Goal: Task Accomplishment & Management: Use online tool/utility

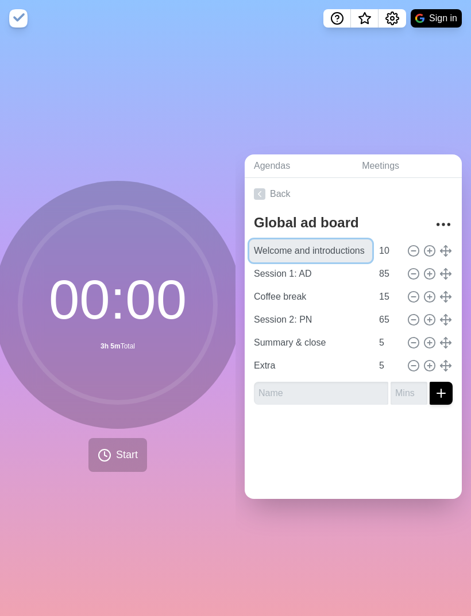
click at [371, 262] on input "Welcome and introductions" at bounding box center [310, 250] width 123 height 23
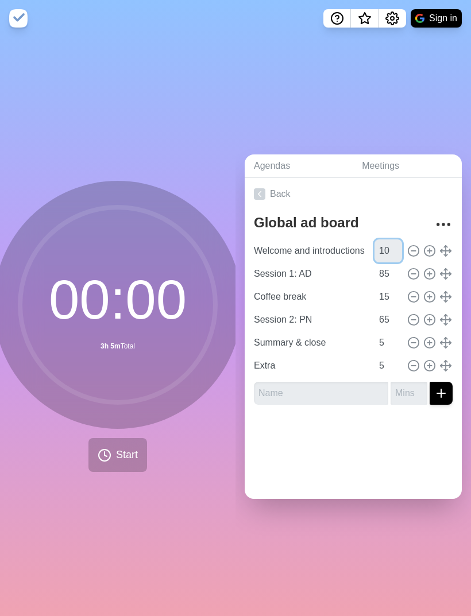
click at [393, 262] on input "10" at bounding box center [388, 250] width 28 height 23
type input "1"
type input "5"
click at [394, 285] on input "85" at bounding box center [388, 273] width 28 height 23
type input "8"
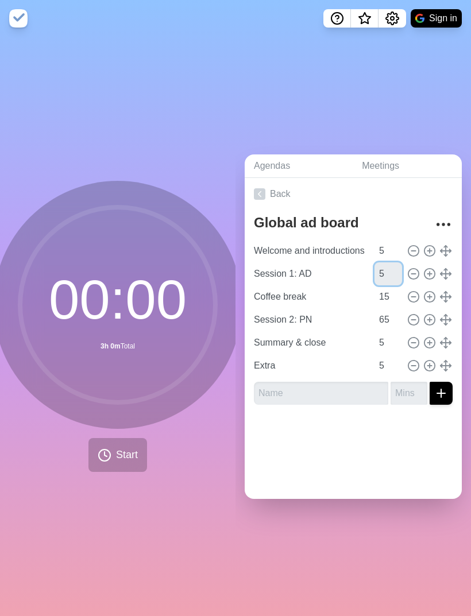
type input "5"
click at [392, 308] on input "15" at bounding box center [388, 296] width 28 height 23
type input "1"
type input "5"
click at [389, 331] on input "65" at bounding box center [388, 319] width 28 height 23
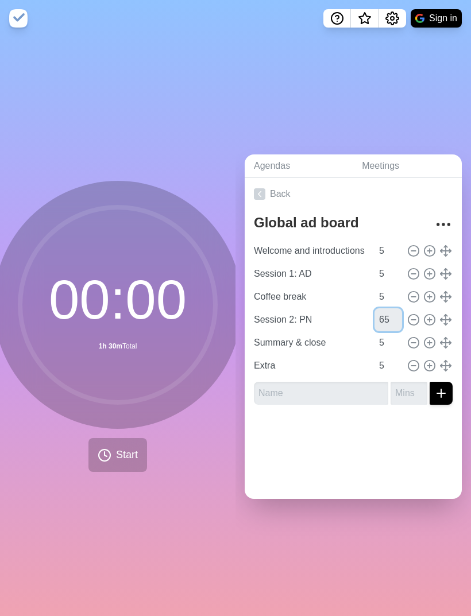
type input "6"
type input "5"
click at [392, 127] on div "Agendas Meetings Back Global ad board Welcome and introductions 5 Session 1: AD…" at bounding box center [352, 326] width 235 height 579
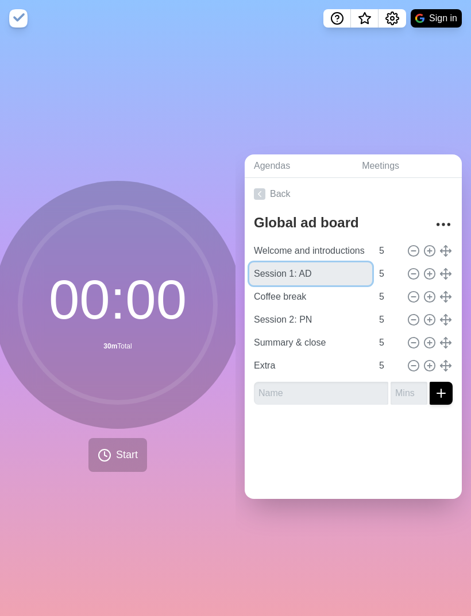
click at [317, 285] on input "Session 1: AD" at bounding box center [310, 273] width 123 height 23
type input "Session 1"
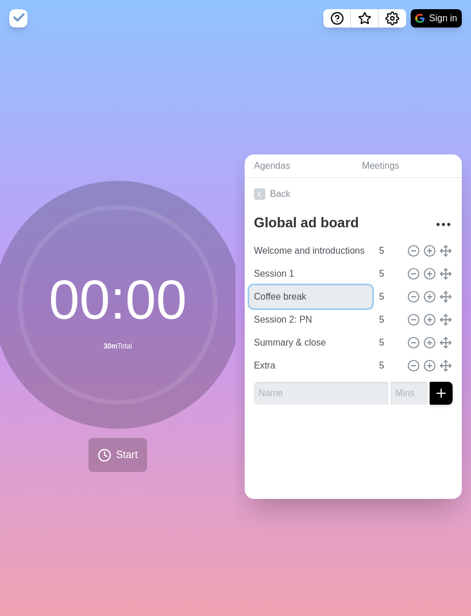
click at [337, 308] on input "Coffee break" at bounding box center [310, 296] width 123 height 23
type input "C"
type input "2"
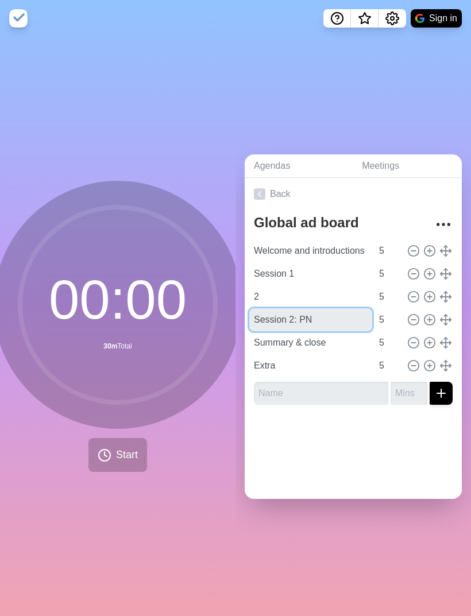
click at [321, 331] on input "Session 2: PN" at bounding box center [310, 319] width 123 height 23
type input "S"
type input "3"
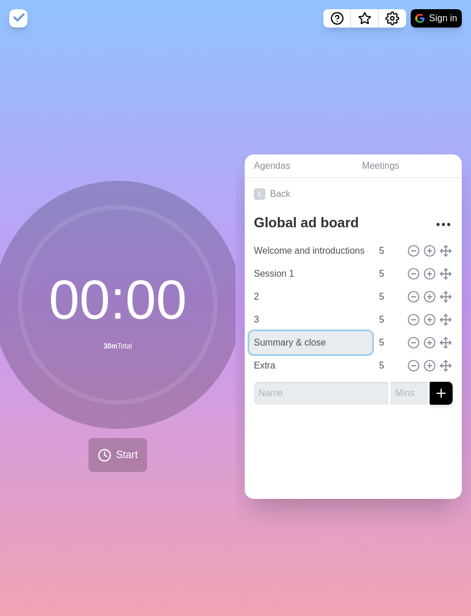
click at [336, 354] on input "Summary & close" at bounding box center [310, 342] width 123 height 23
type input "S"
type input "4"
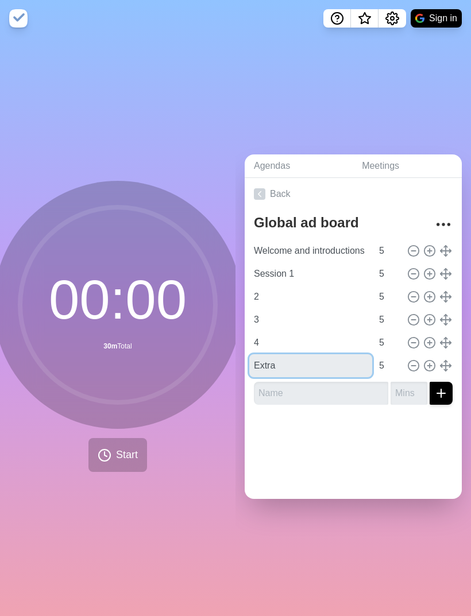
click at [312, 377] on input "Extra" at bounding box center [310, 365] width 123 height 23
type input "E"
type input "5"
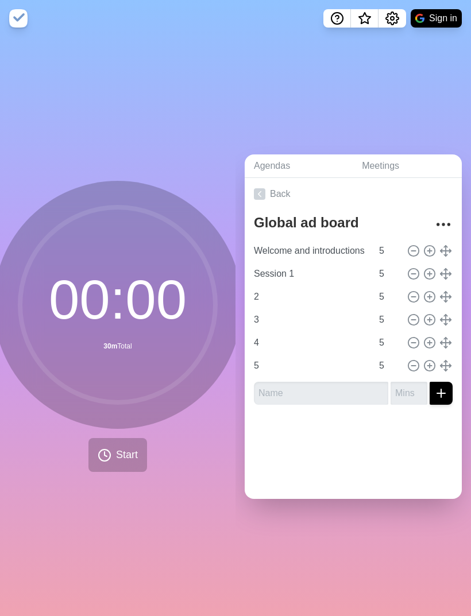
click at [444, 400] on icon "submit" at bounding box center [441, 393] width 14 height 14
click at [336, 405] on input "text" at bounding box center [321, 393] width 134 height 23
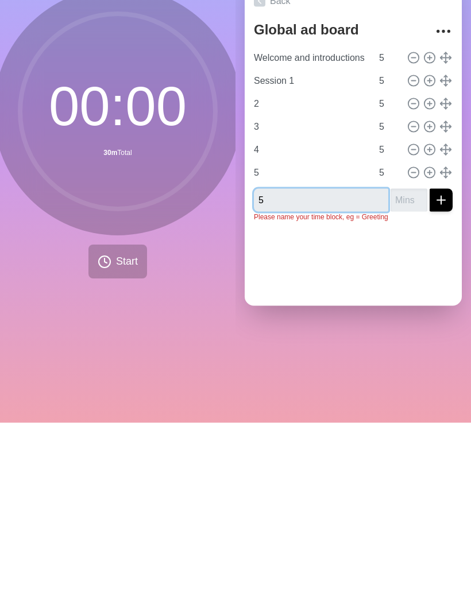
type input "5"
click at [416, 382] on input "number" at bounding box center [408, 393] width 37 height 23
click at [294, 382] on input "5" at bounding box center [321, 393] width 134 height 23
type input "6"
click at [412, 382] on input "number" at bounding box center [408, 393] width 37 height 23
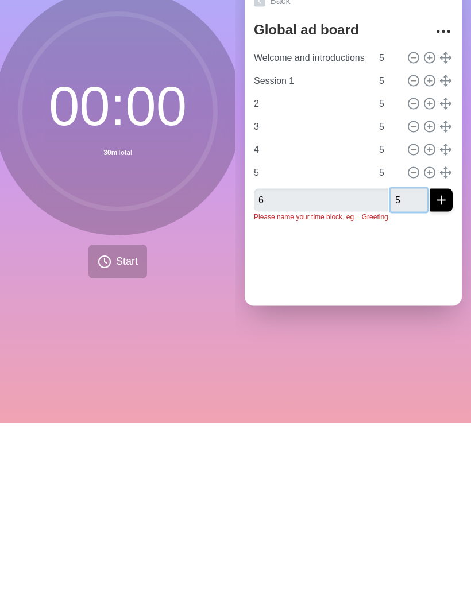
type input "5"
click at [445, 386] on icon "submit" at bounding box center [441, 393] width 14 height 14
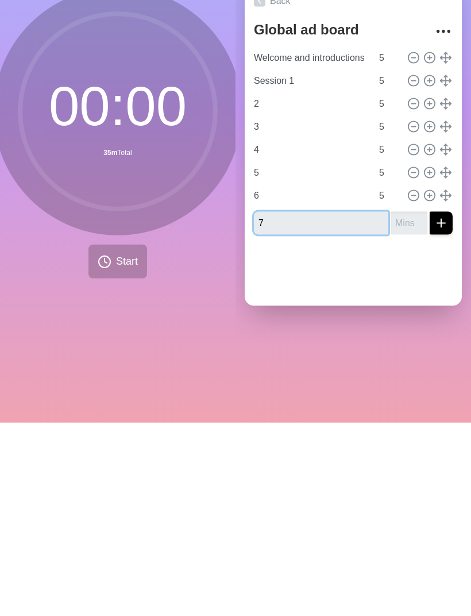
type input "7"
click at [410, 405] on input "number" at bounding box center [408, 416] width 37 height 23
type input "5"
click at [441, 412] on line "submit" at bounding box center [441, 416] width 0 height 8
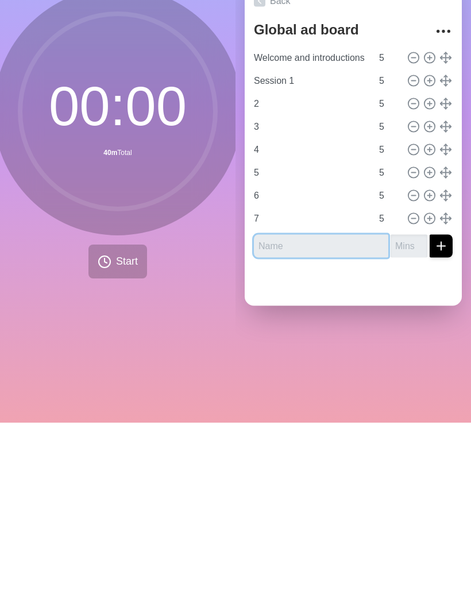
click at [293, 428] on input "text" at bounding box center [321, 439] width 134 height 23
type input "8"
click at [409, 428] on input "number" at bounding box center [408, 439] width 37 height 23
type input "5"
click at [441, 435] on line "submit" at bounding box center [441, 439] width 0 height 8
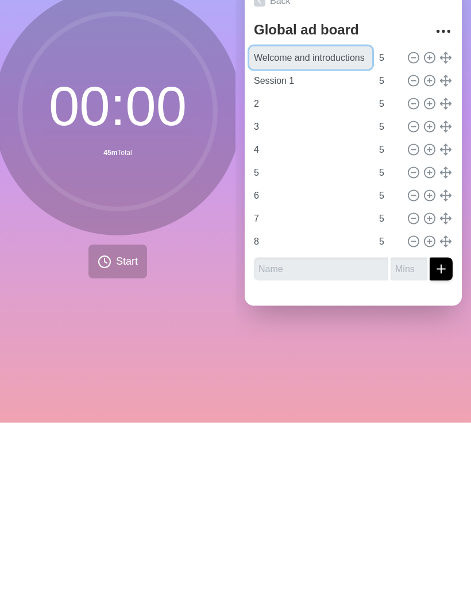
click at [328, 239] on input "Welcome and introductions" at bounding box center [310, 250] width 123 height 23
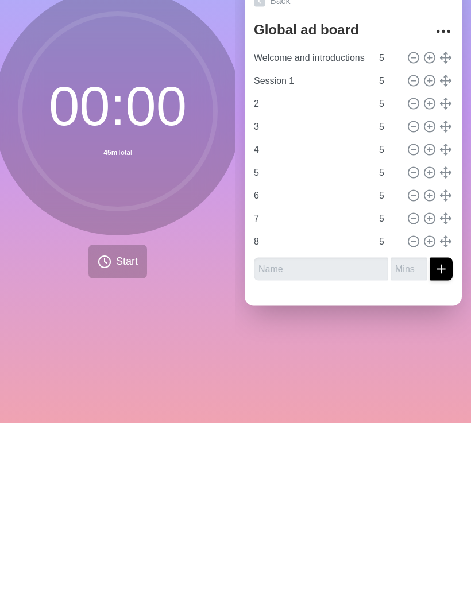
click at [123, 438] on button "Start" at bounding box center [117, 455] width 59 height 34
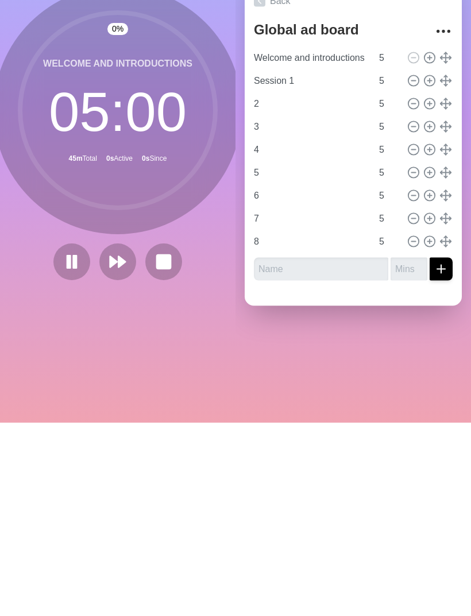
scroll to position [37, 0]
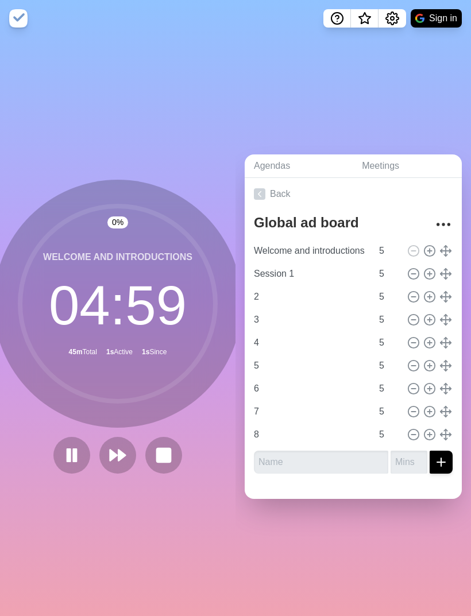
click at [70, 449] on rect at bounding box center [68, 455] width 3 height 12
click at [65, 446] on icon at bounding box center [72, 455] width 18 height 18
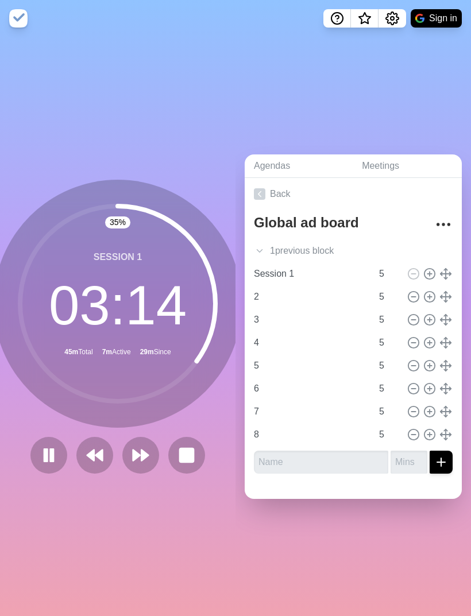
click at [183, 448] on rect at bounding box center [187, 455] width 14 height 14
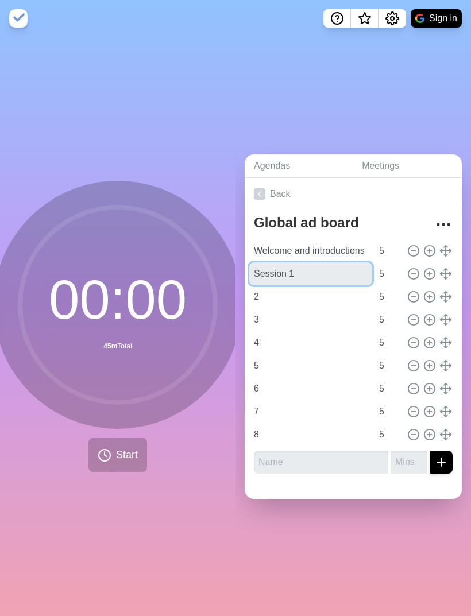
click at [332, 262] on input "Session 1" at bounding box center [310, 273] width 123 height 23
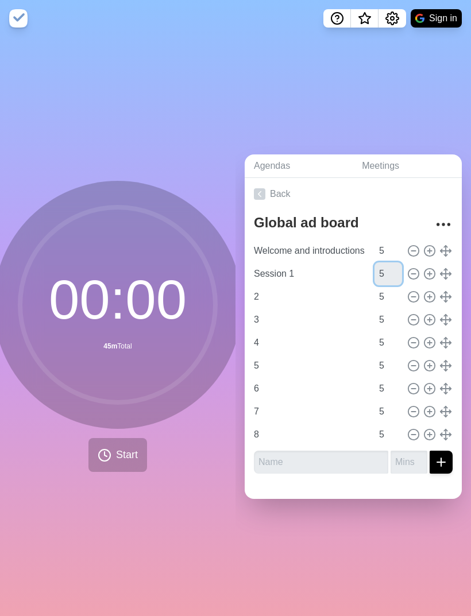
click at [392, 262] on input "5" at bounding box center [388, 273] width 28 height 23
click at [209, 389] on icon at bounding box center [118, 305] width 230 height 230
click at [110, 448] on icon at bounding box center [105, 455] width 14 height 14
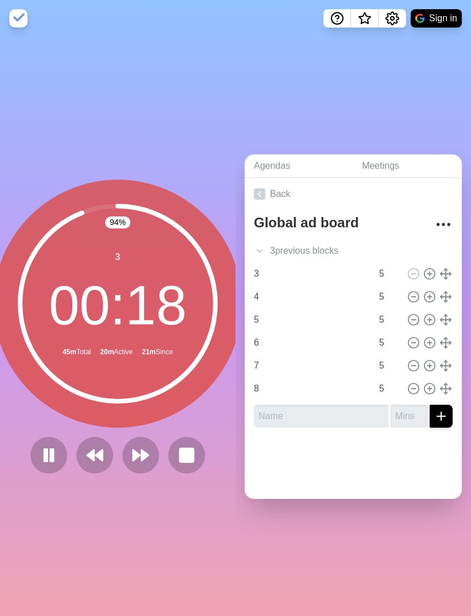
click at [188, 437] on button at bounding box center [186, 455] width 37 height 37
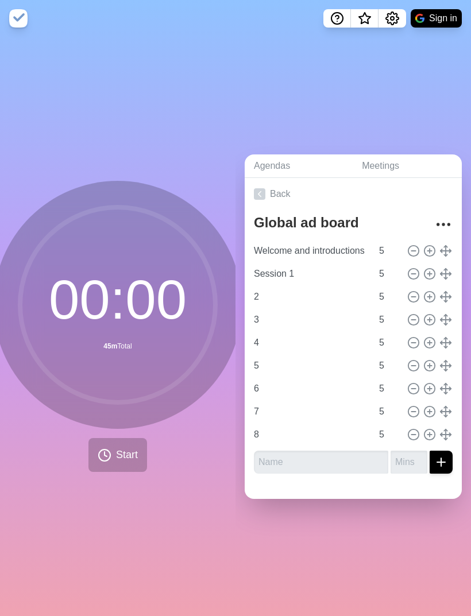
click at [135, 412] on div "00 : 00 45m Total Start" at bounding box center [118, 326] width 248 height 291
click at [121, 438] on button "Start" at bounding box center [117, 455] width 59 height 34
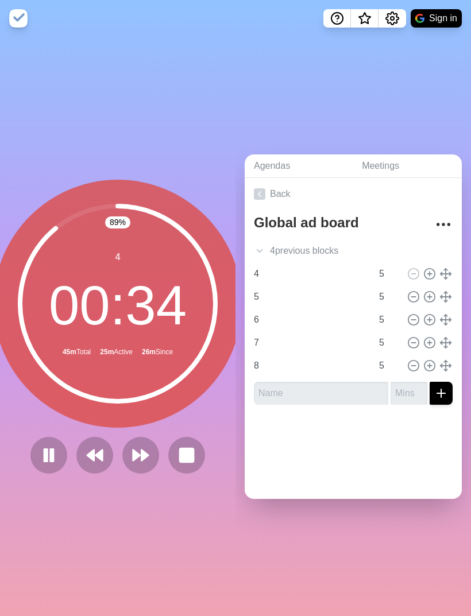
click at [200, 437] on button at bounding box center [186, 455] width 37 height 37
